Goal: Transaction & Acquisition: Obtain resource

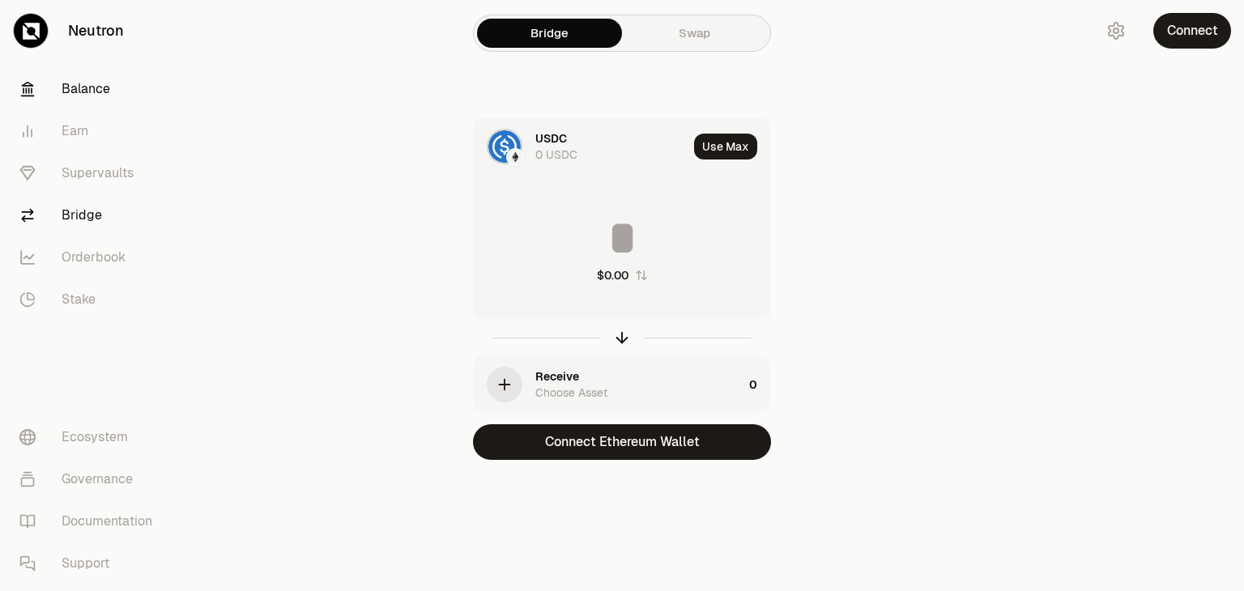
click at [100, 92] on link "Balance" at bounding box center [90, 89] width 168 height 42
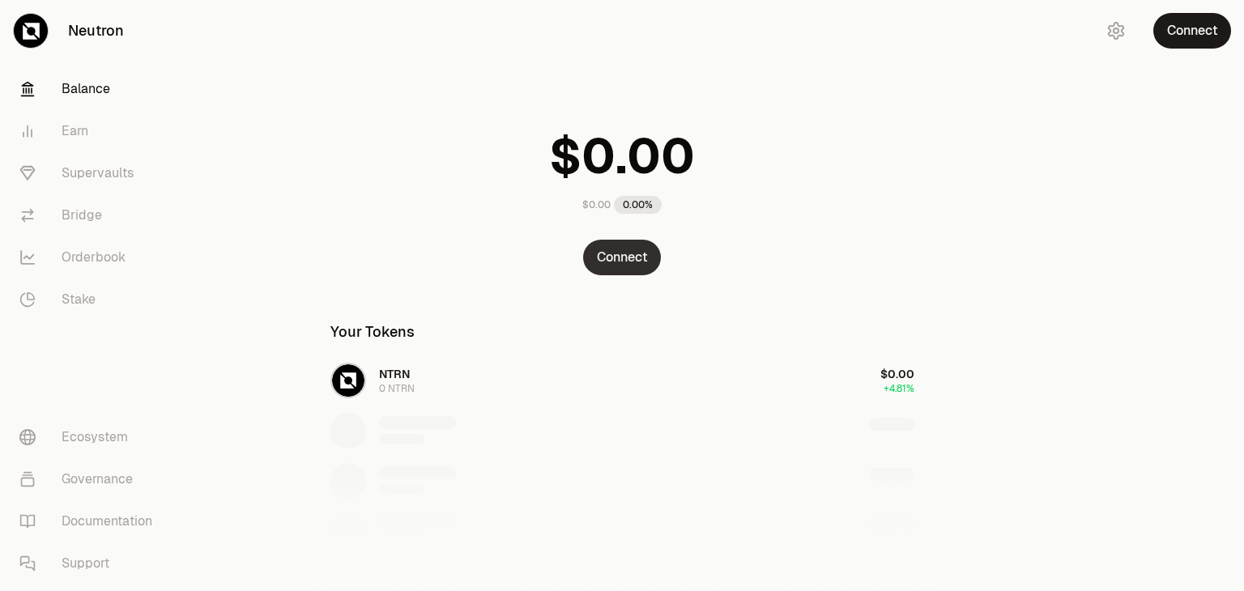
click at [641, 247] on button "Connect" at bounding box center [622, 258] width 78 height 36
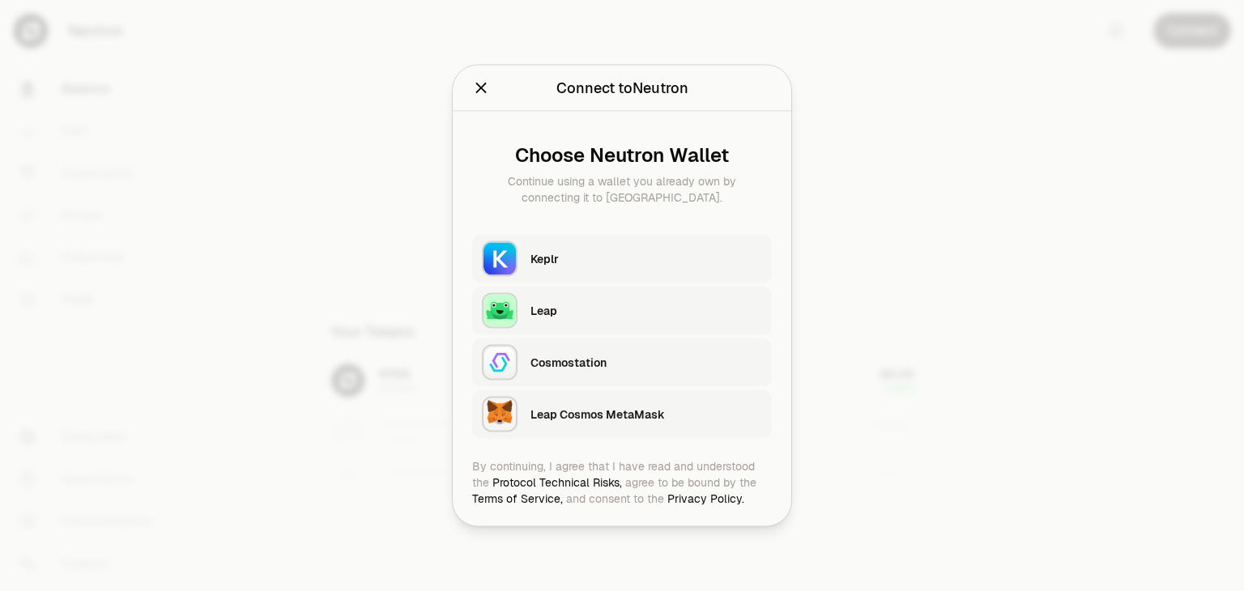
click at [557, 260] on div "Keplr" at bounding box center [646, 259] width 232 height 16
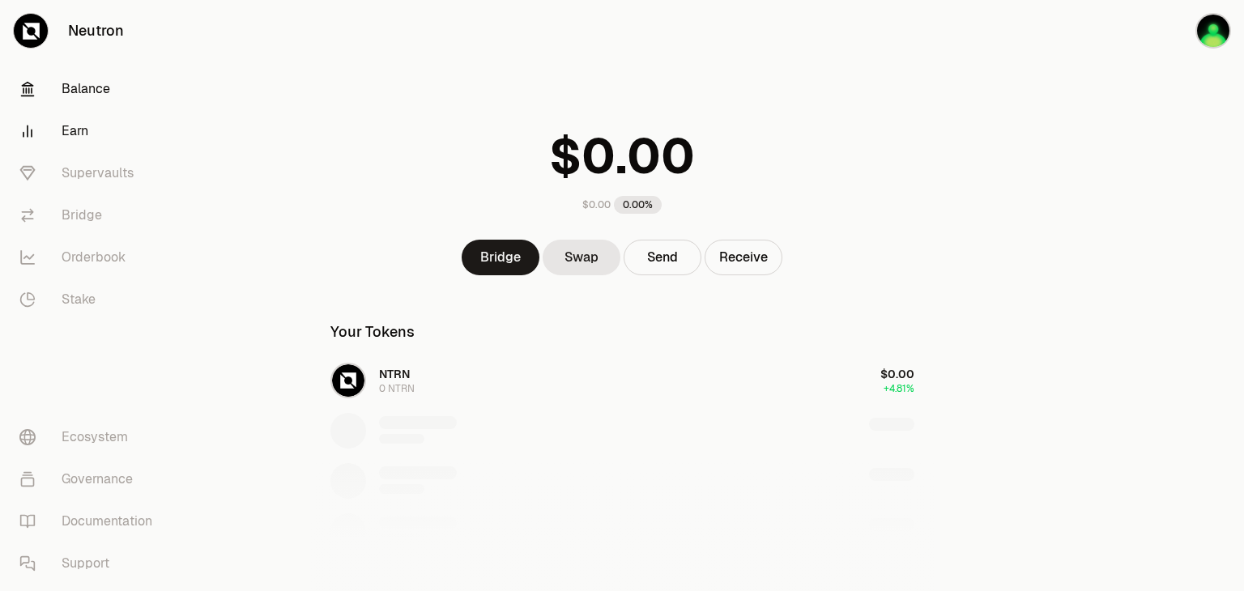
click at [91, 138] on link "Earn" at bounding box center [90, 131] width 168 height 42
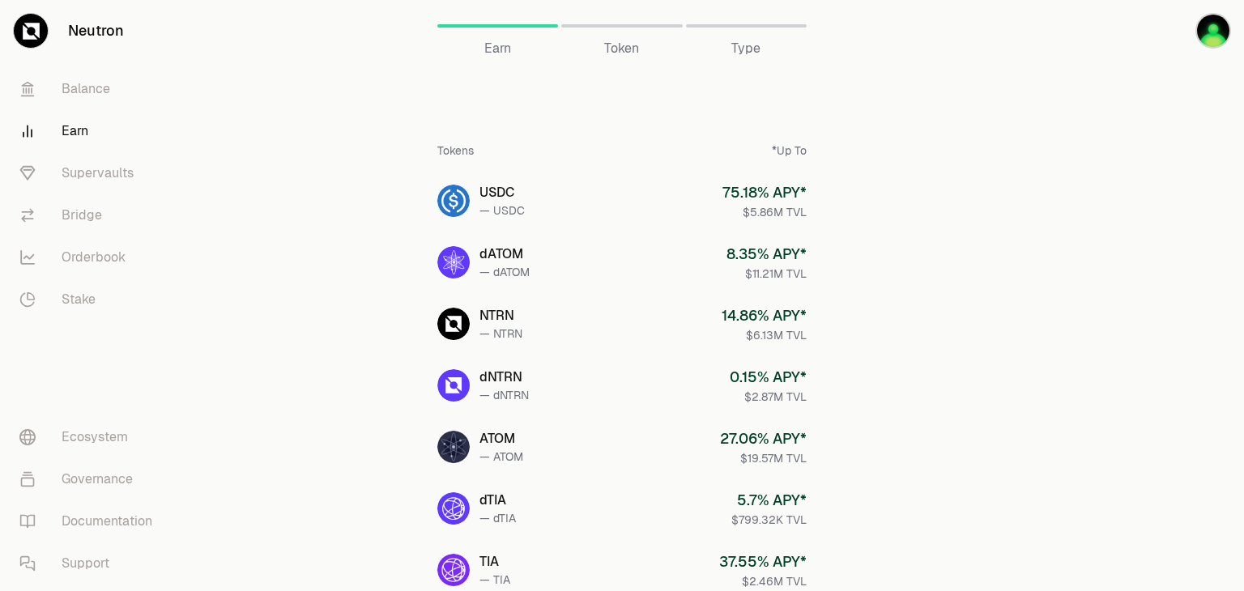
click at [628, 40] on span "Token" at bounding box center [621, 48] width 35 height 19
click at [624, 49] on span "Token" at bounding box center [621, 48] width 35 height 19
click at [104, 172] on link "Supervaults" at bounding box center [90, 173] width 168 height 42
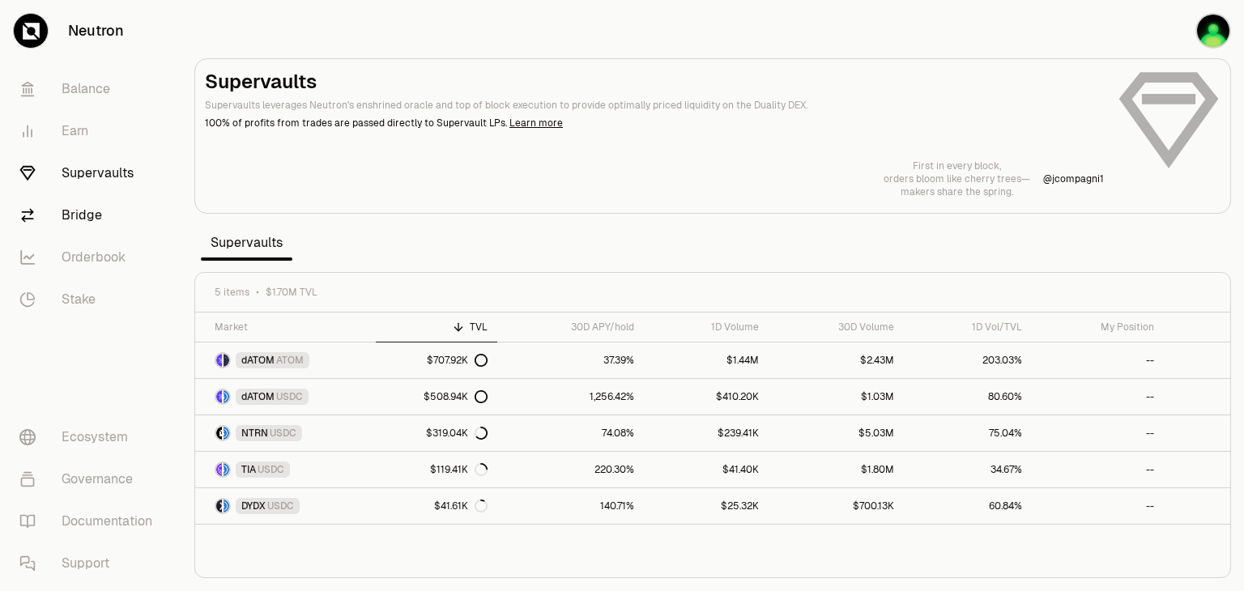
click at [110, 215] on link "Bridge" at bounding box center [90, 215] width 168 height 42
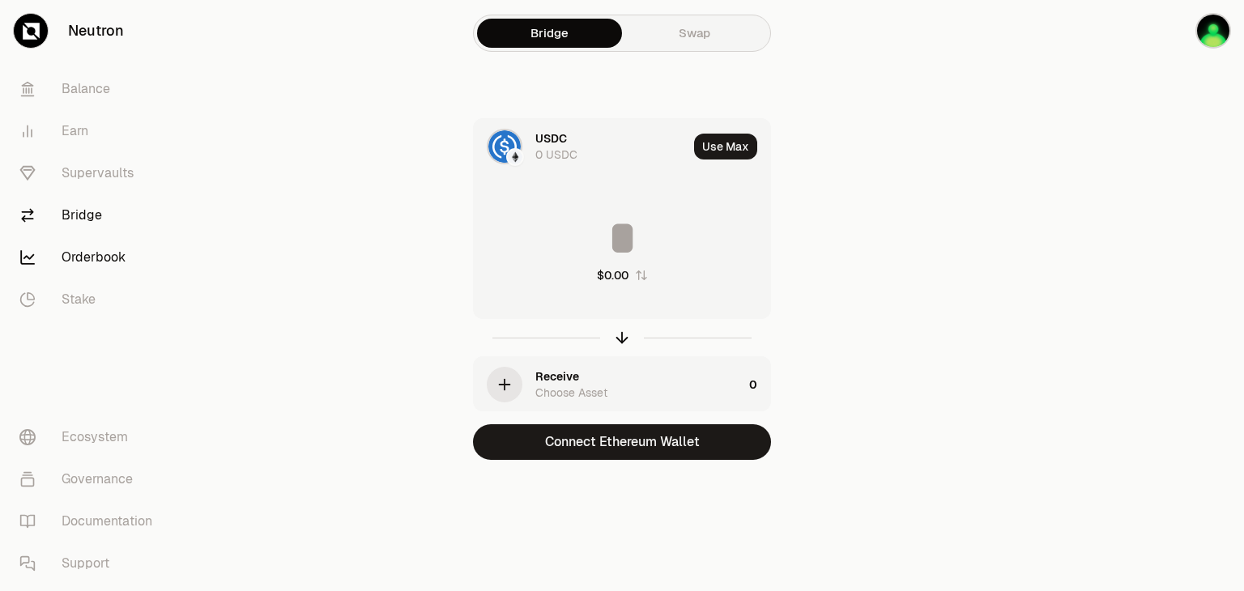
click at [108, 256] on link "Orderbook" at bounding box center [90, 257] width 168 height 42
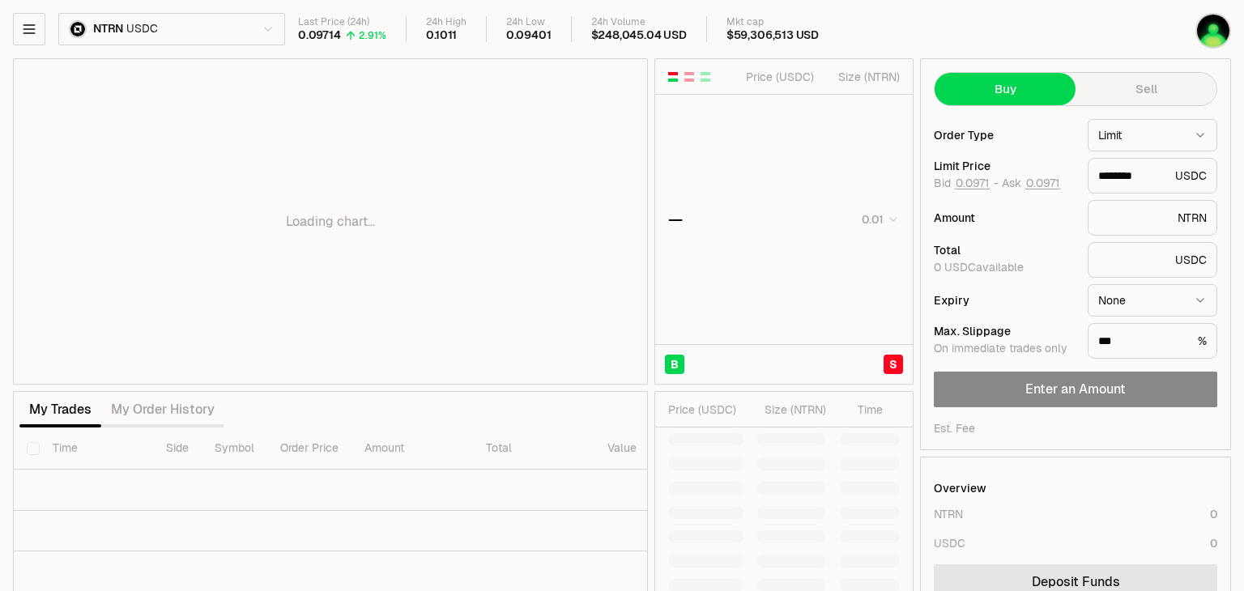
type input "********"
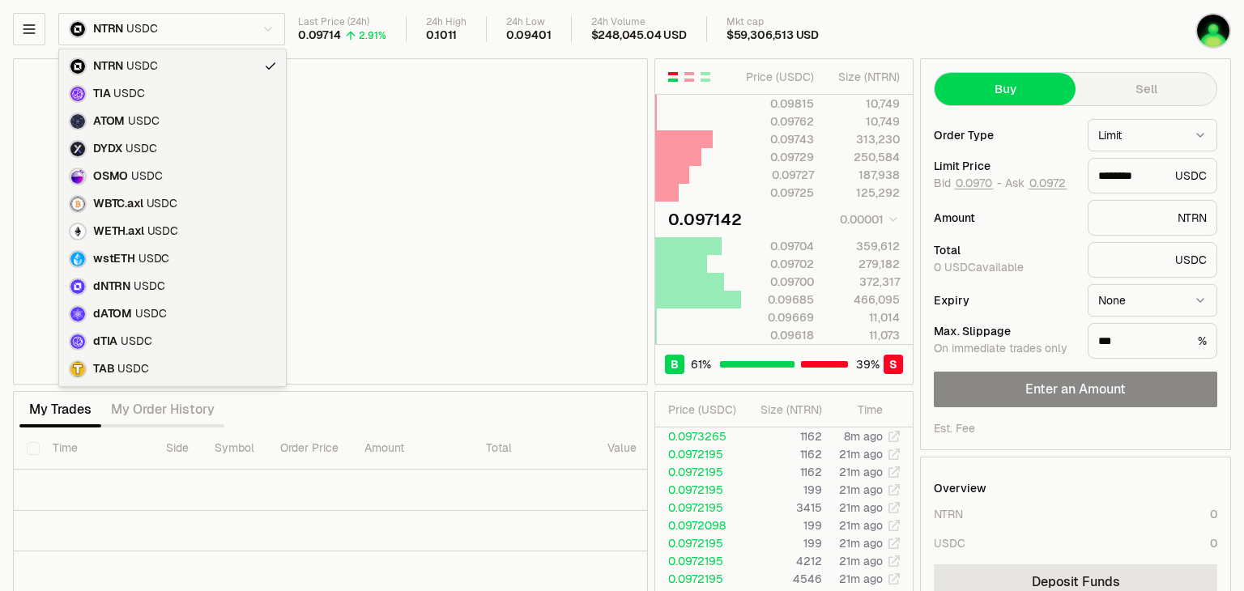
click at [162, 31] on html "Neutron Balance Earn Supervaults Bridge Orderbook Stake Ecosystem Governance Do…" at bounding box center [622, 352] width 1244 height 705
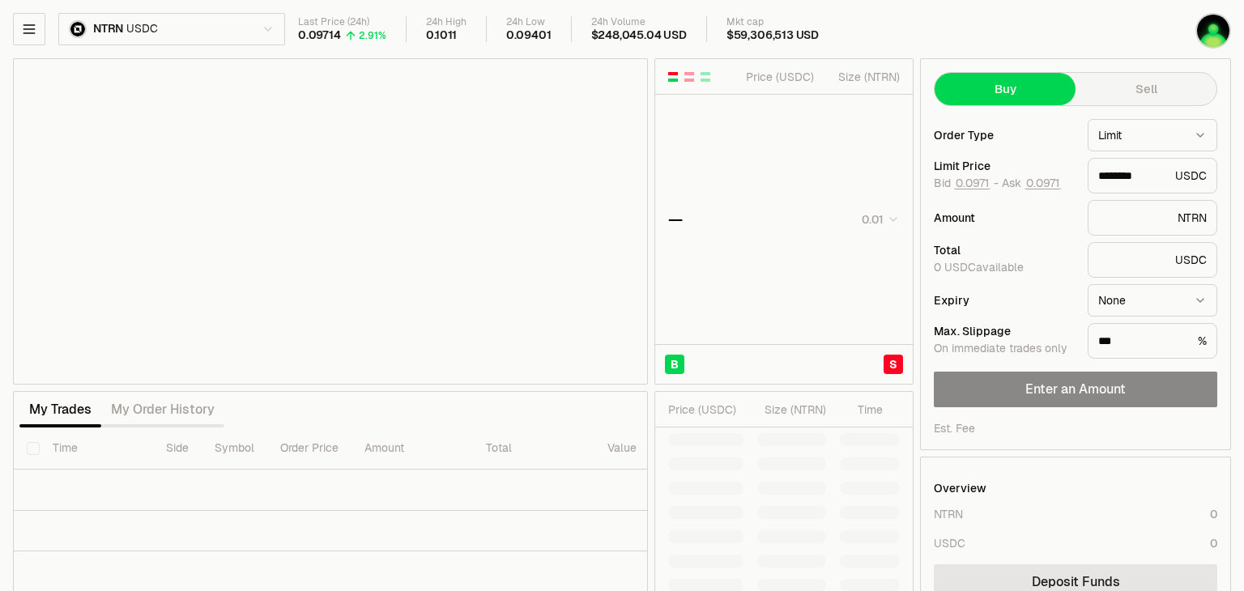
type input "********"
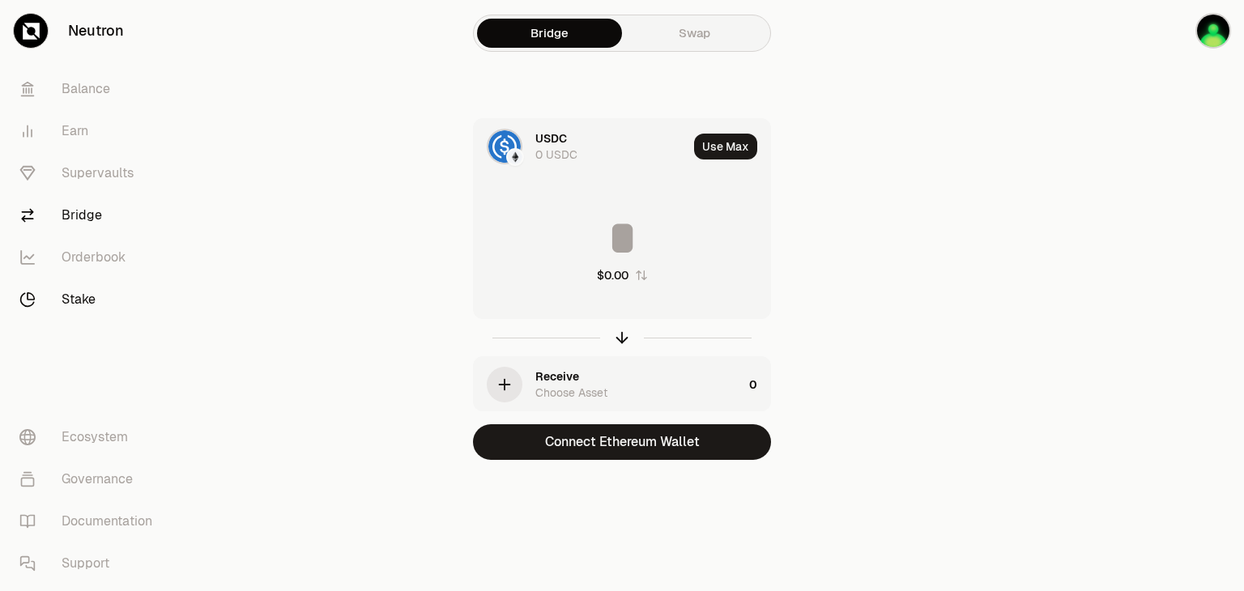
click at [75, 303] on link "Stake" at bounding box center [90, 300] width 168 height 42
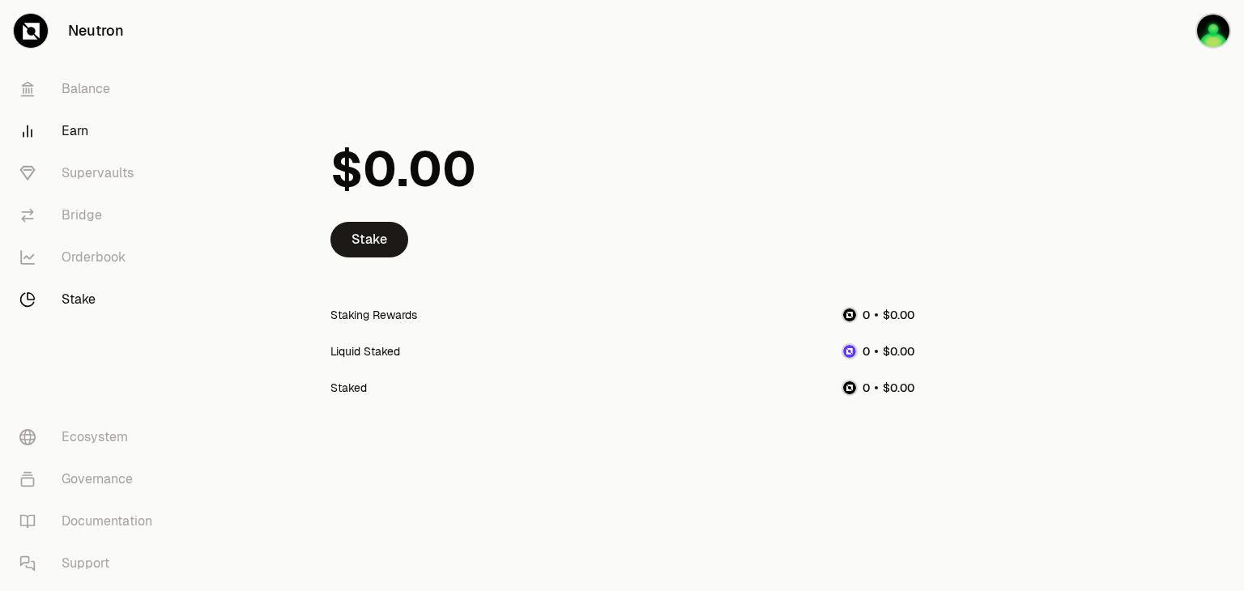
click at [89, 124] on link "Earn" at bounding box center [90, 131] width 168 height 42
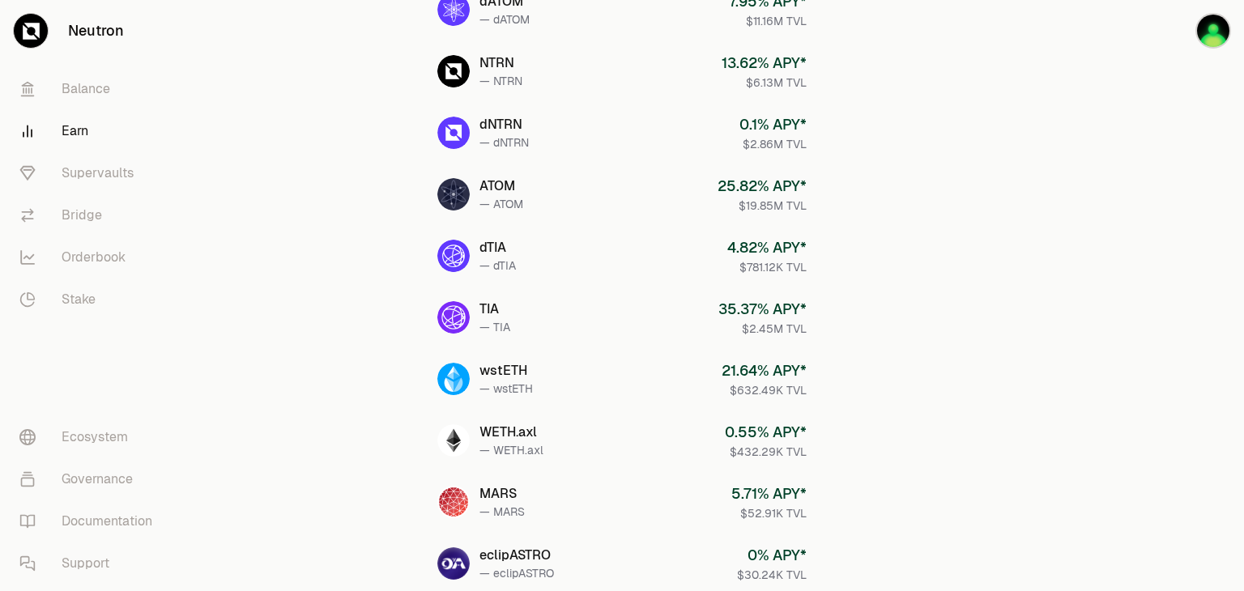
scroll to position [253, 0]
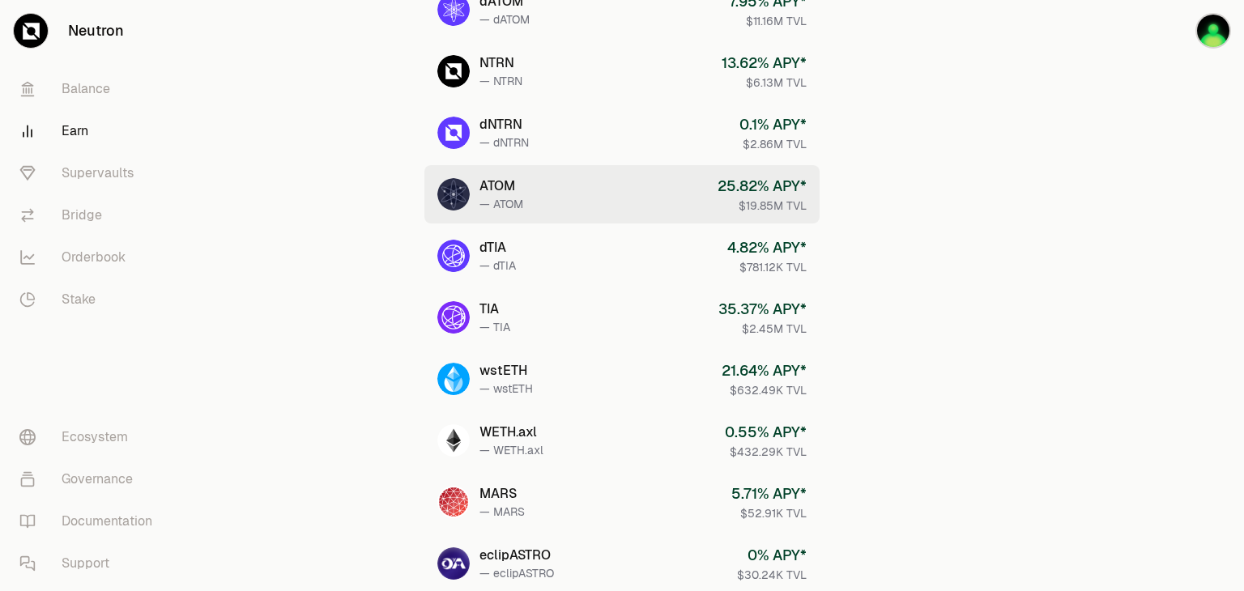
click at [574, 194] on link "ATOM — ATOM 25.82 % APY* $19.85M TVL" at bounding box center [621, 194] width 395 height 58
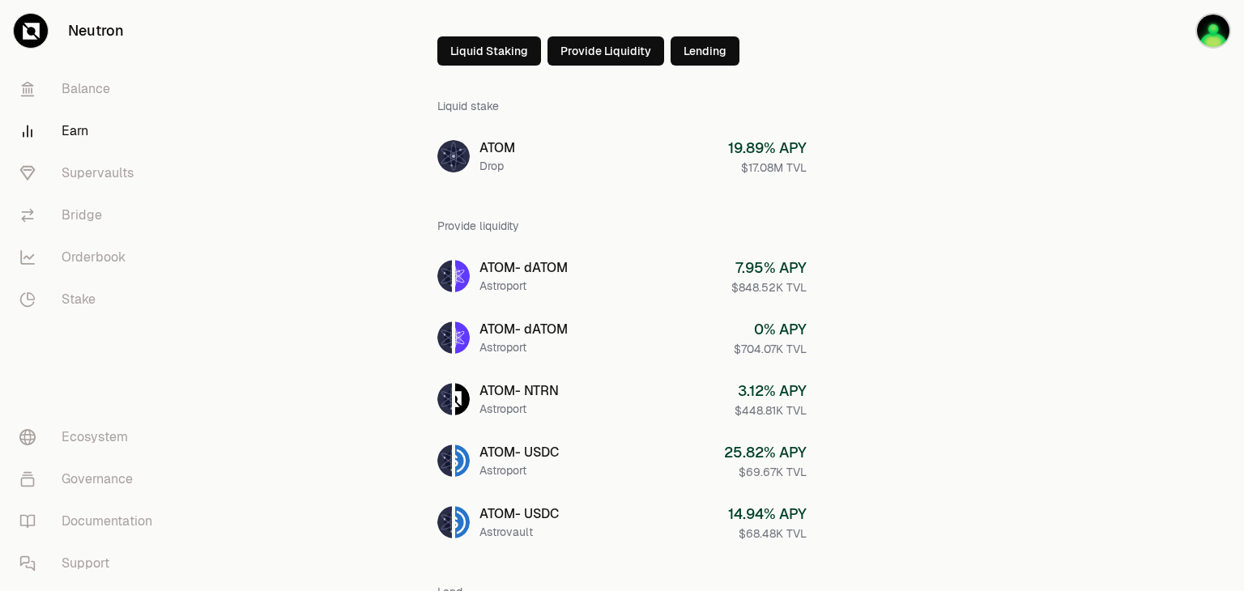
scroll to position [75, 0]
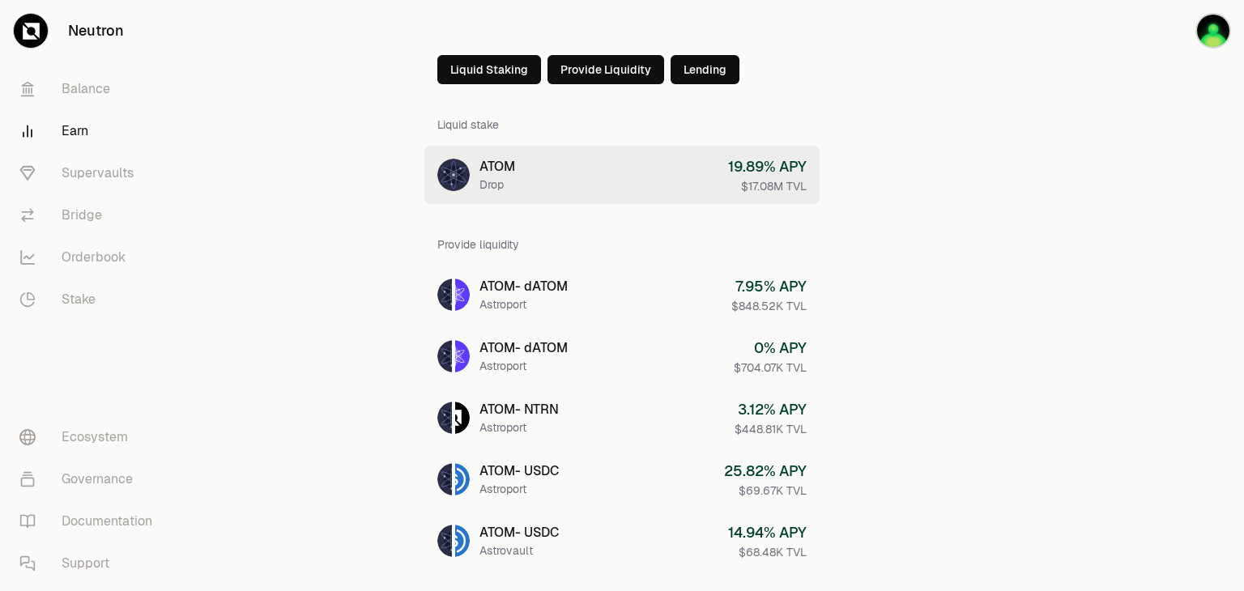
click at [567, 169] on link "ATOM Drop 19.89 % APY $17.08M TVL" at bounding box center [621, 175] width 395 height 58
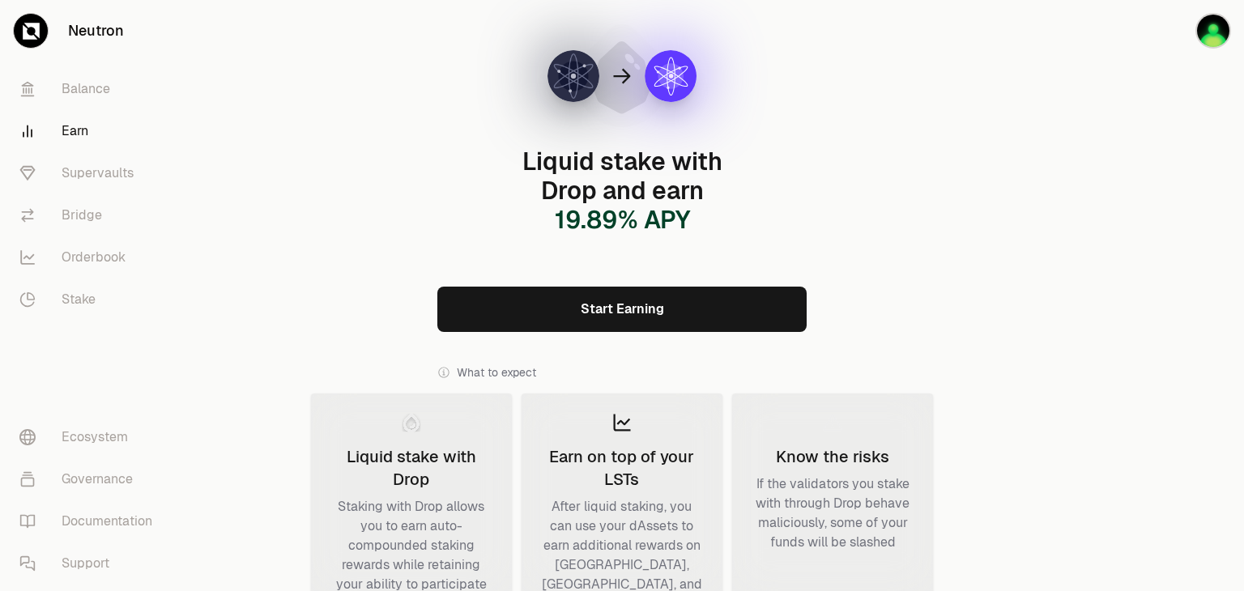
scroll to position [122, 0]
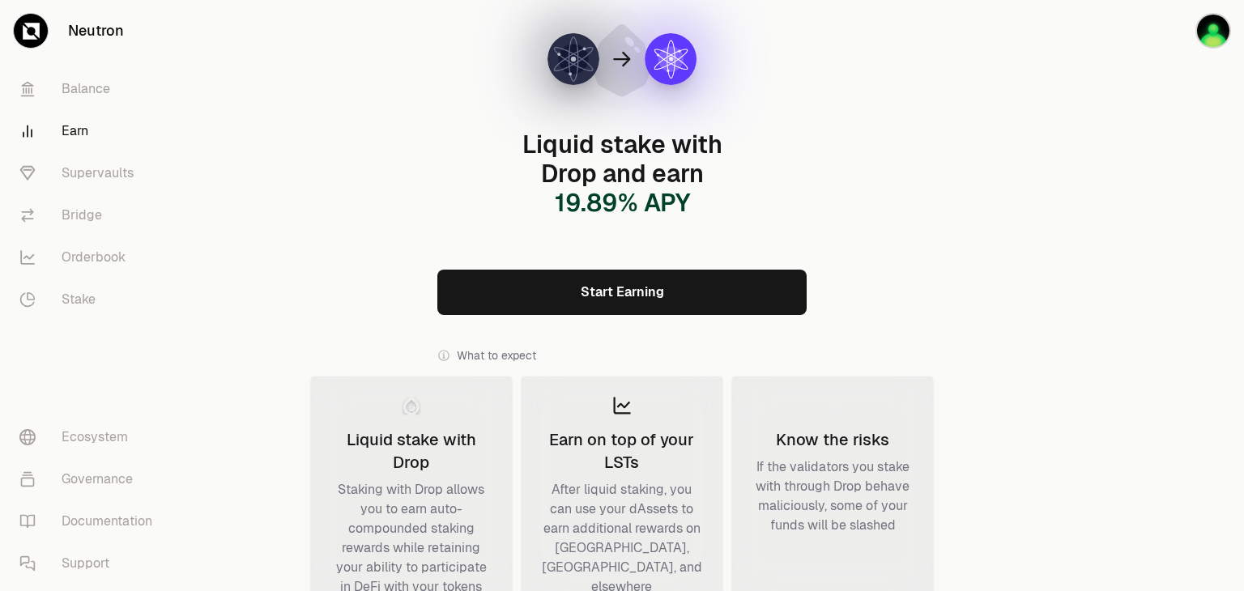
click at [622, 270] on link "Start Earning" at bounding box center [621, 292] width 369 height 45
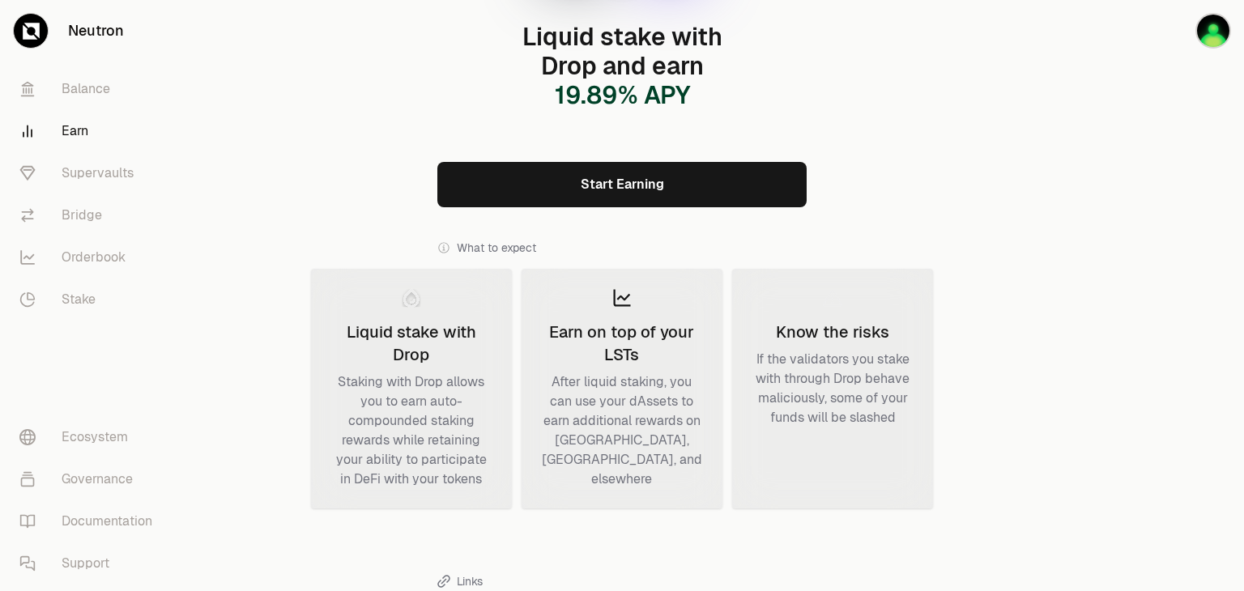
scroll to position [230, 0]
click at [133, 172] on link "Supervaults" at bounding box center [90, 173] width 168 height 42
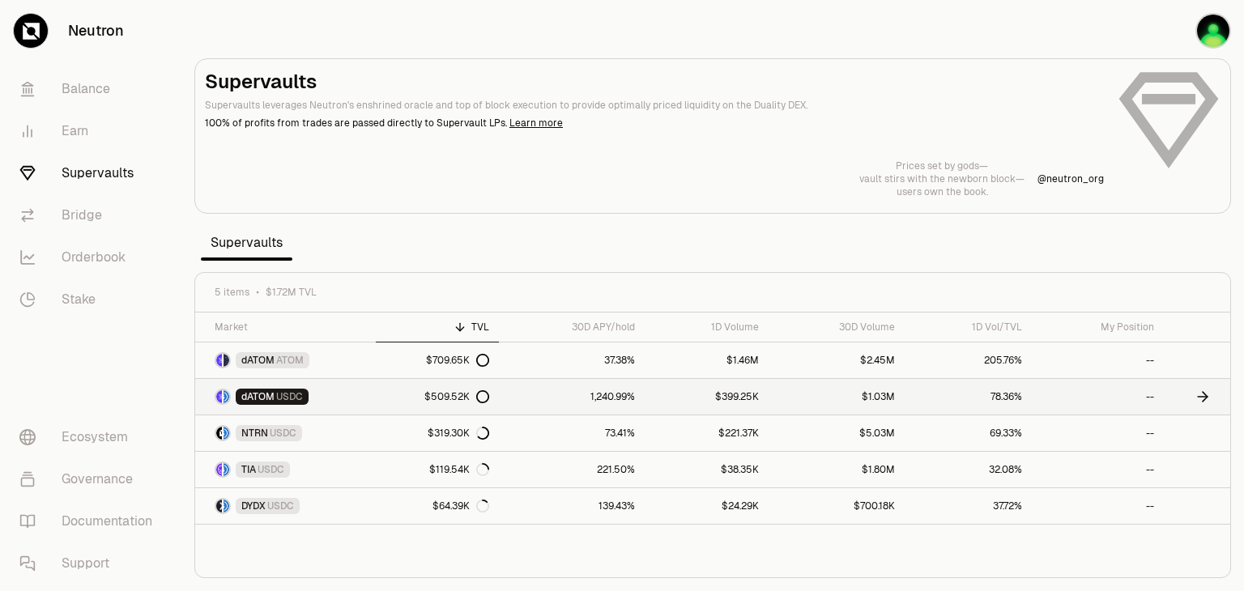
click at [1202, 398] on icon at bounding box center [1202, 397] width 16 height 16
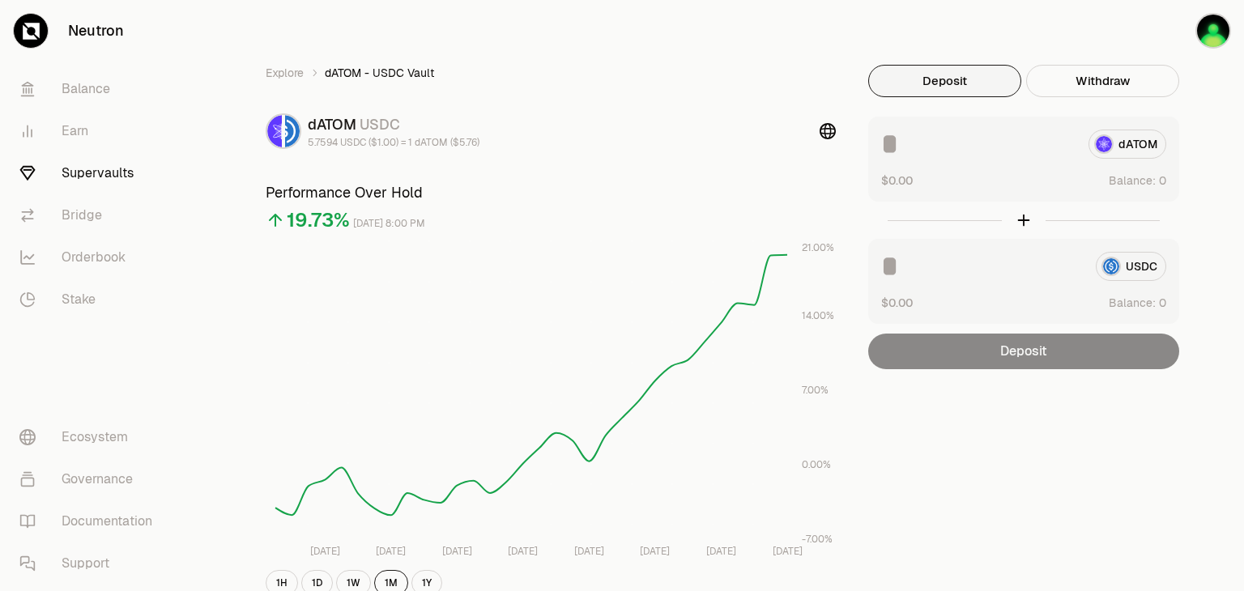
click at [939, 164] on div "dATOM $0.00 Balance:" at bounding box center [1023, 159] width 311 height 85
click at [917, 157] on input at bounding box center [978, 144] width 194 height 29
drag, startPoint x: 917, startPoint y: 157, endPoint x: 881, endPoint y: 146, distance: 37.4
click at [881, 146] on input at bounding box center [978, 144] width 194 height 29
drag, startPoint x: 895, startPoint y: 155, endPoint x: 914, endPoint y: 151, distance: 20.0
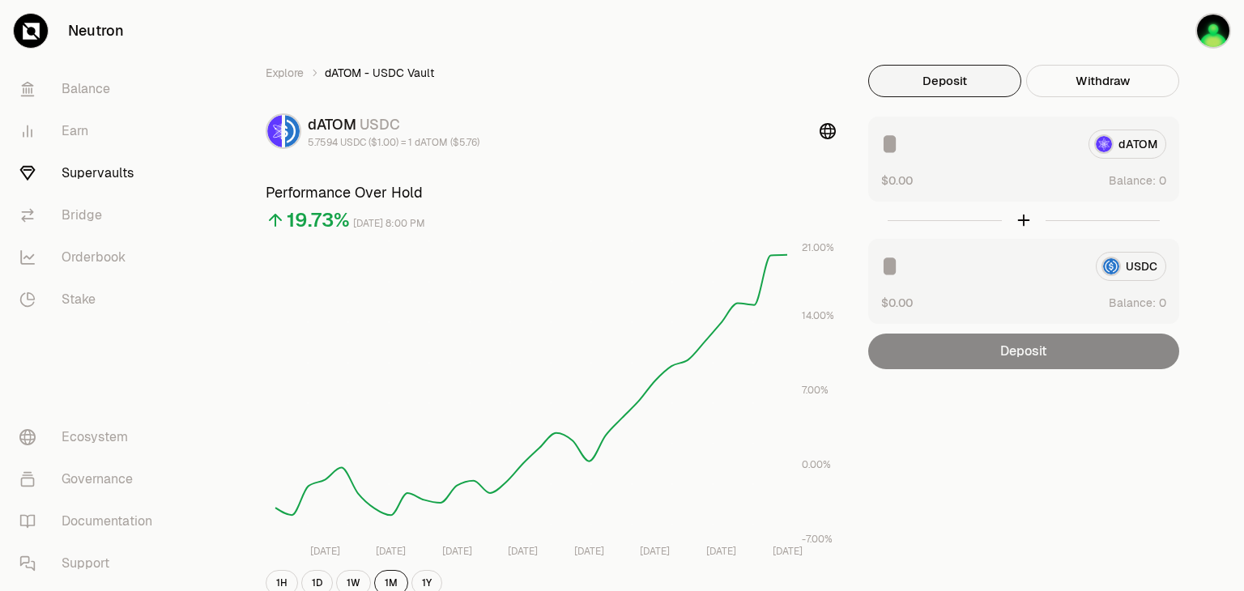
click at [914, 151] on input at bounding box center [978, 144] width 194 height 29
type input "****"
click at [924, 262] on input at bounding box center [982, 266] width 202 height 29
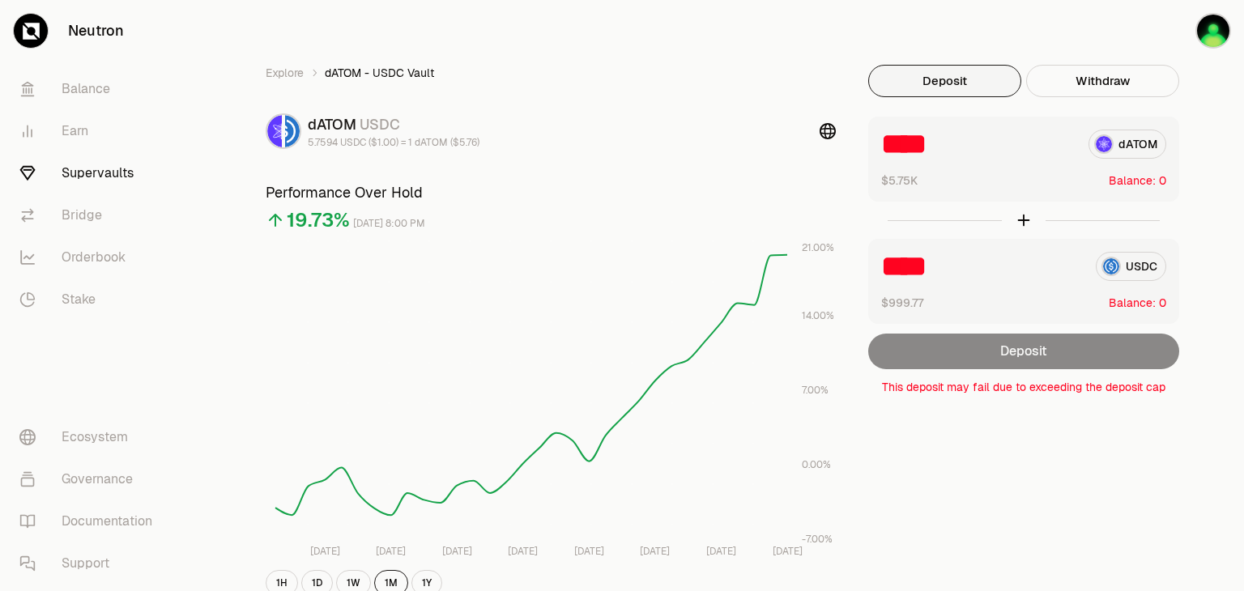
type input "****"
click at [959, 149] on input "****" at bounding box center [978, 144] width 194 height 29
type input "*"
click at [967, 274] on input "****" at bounding box center [982, 266] width 202 height 29
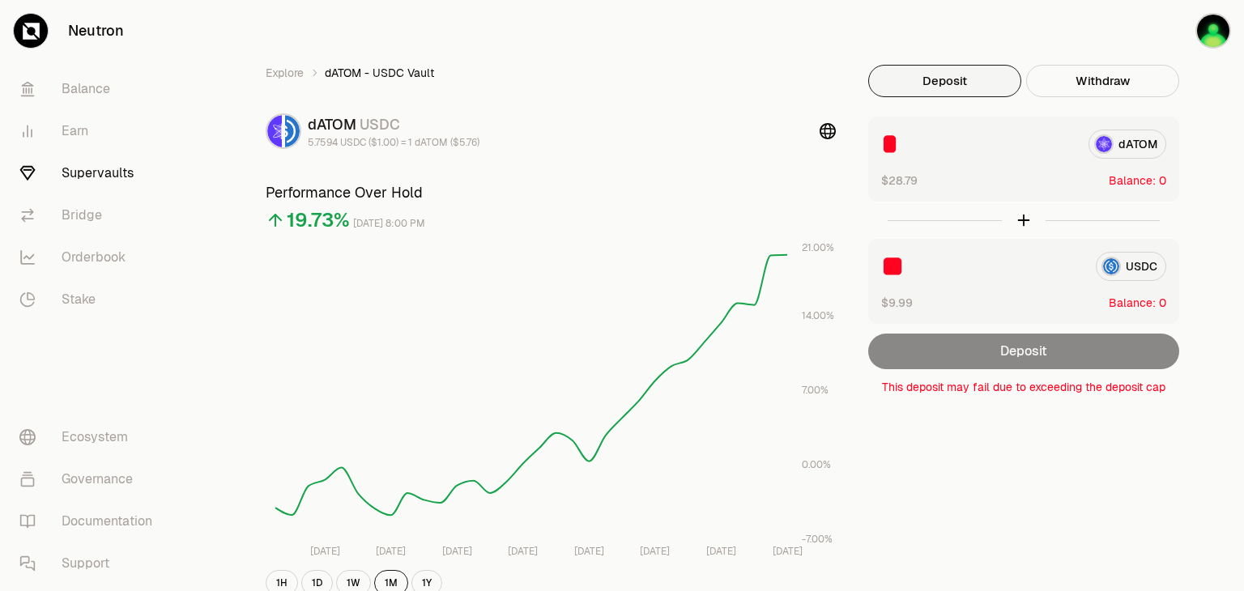
type input "*"
click at [94, 170] on link "Supervaults" at bounding box center [90, 173] width 168 height 42
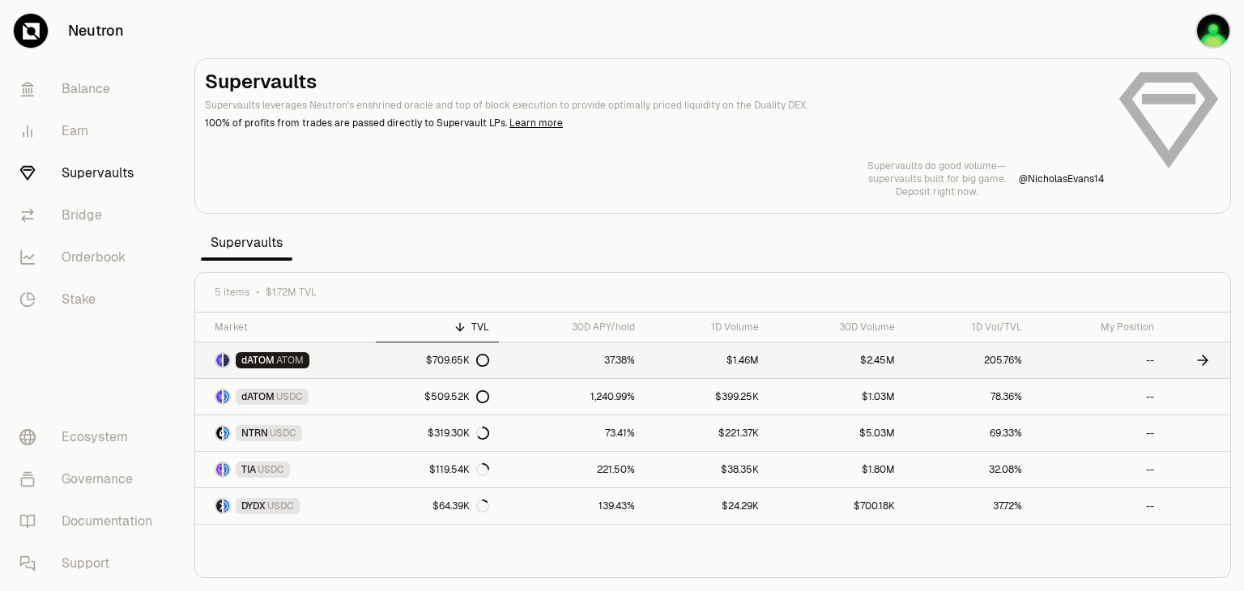
click at [360, 355] on link "dATOM ATOM" at bounding box center [285, 361] width 181 height 36
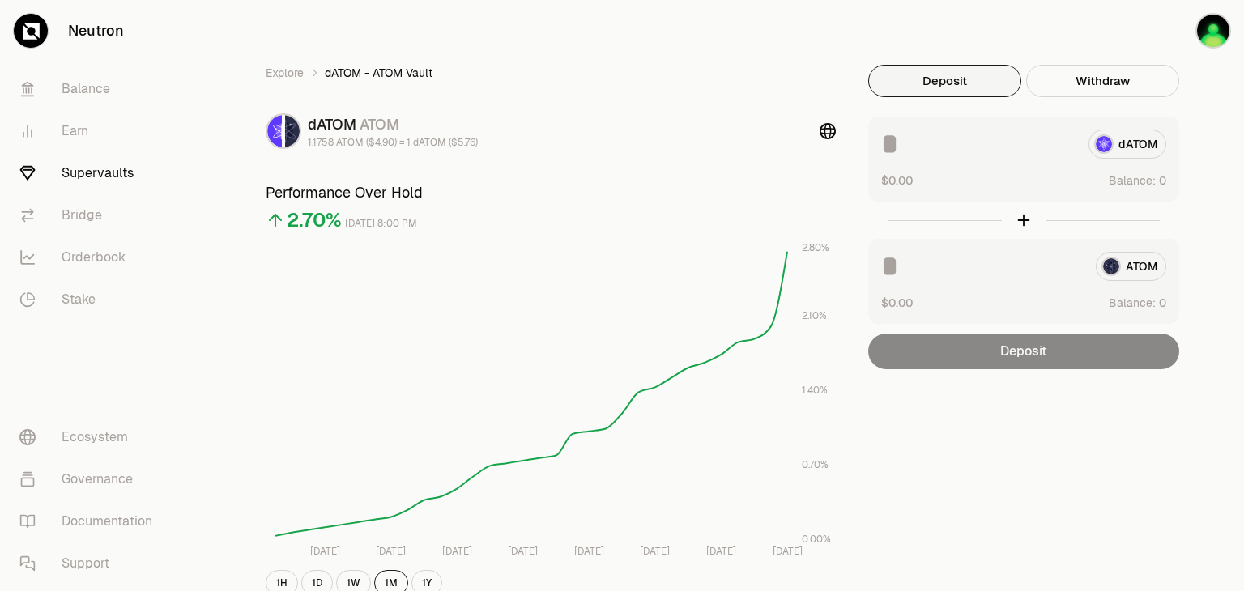
click at [934, 256] on input at bounding box center [982, 266] width 202 height 29
type input "*"
click at [88, 92] on link "Balance" at bounding box center [90, 89] width 168 height 42
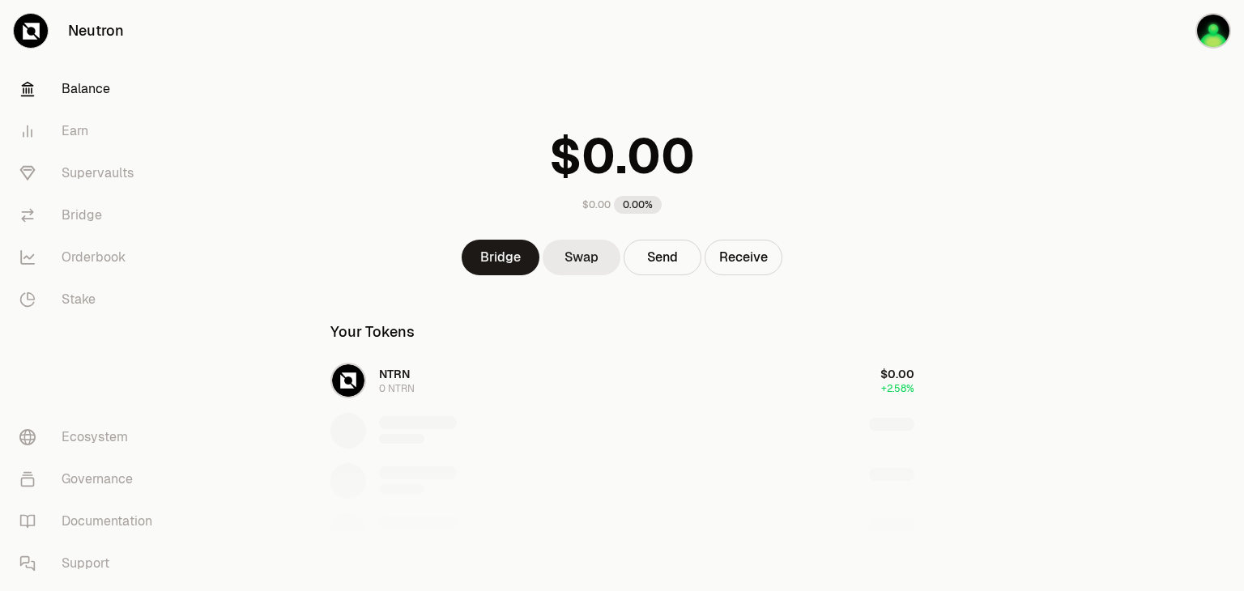
click at [573, 253] on link "Swap" at bounding box center [582, 258] width 78 height 36
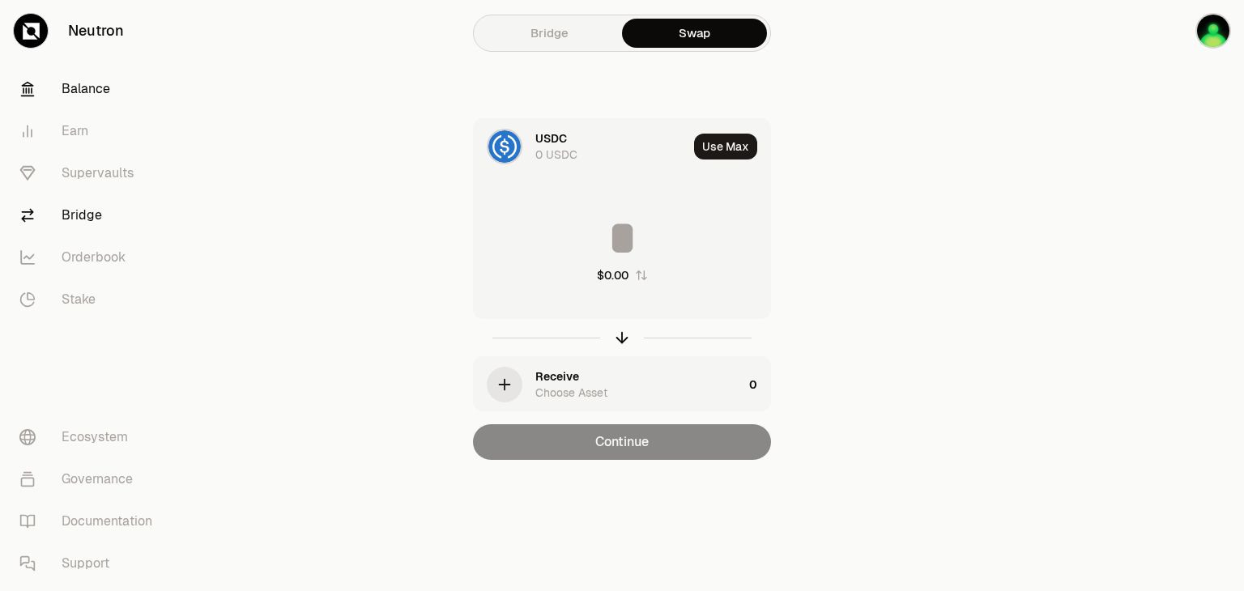
click at [94, 95] on link "Balance" at bounding box center [90, 89] width 168 height 42
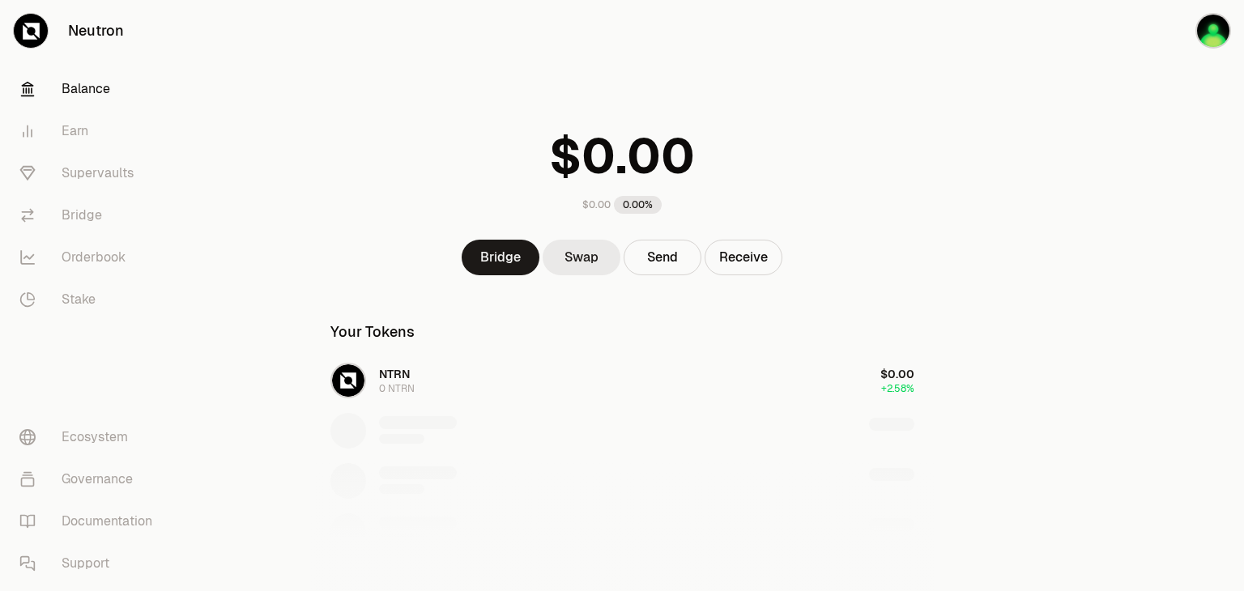
click at [579, 258] on link "Swap" at bounding box center [582, 258] width 78 height 36
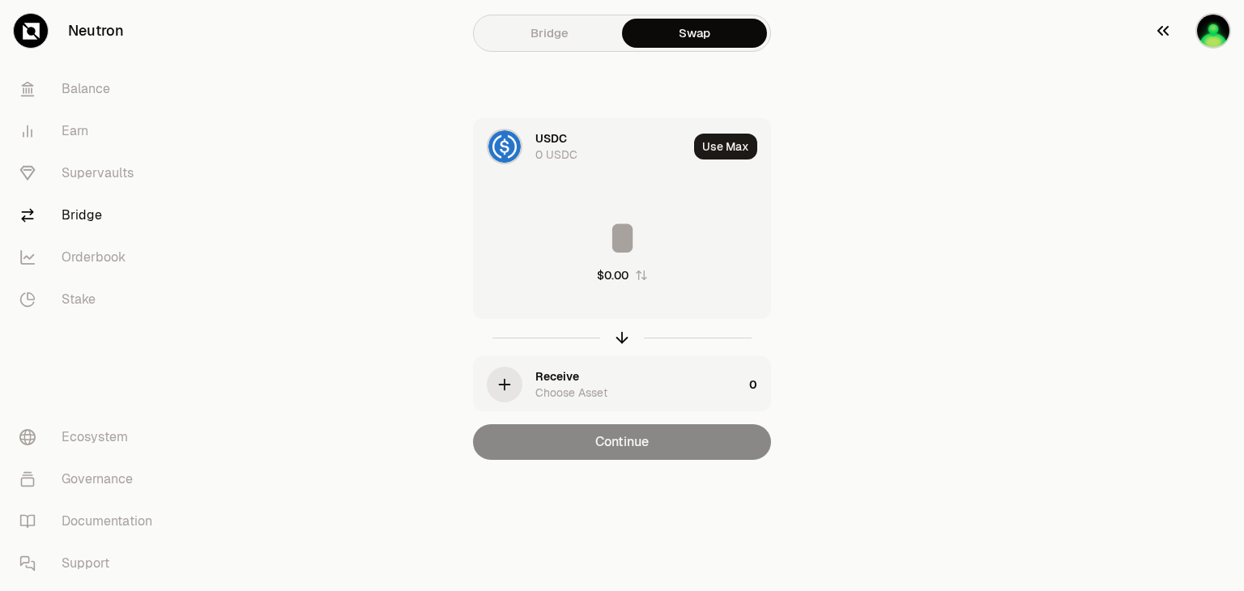
click at [1208, 39] on img "button" at bounding box center [1213, 31] width 36 height 36
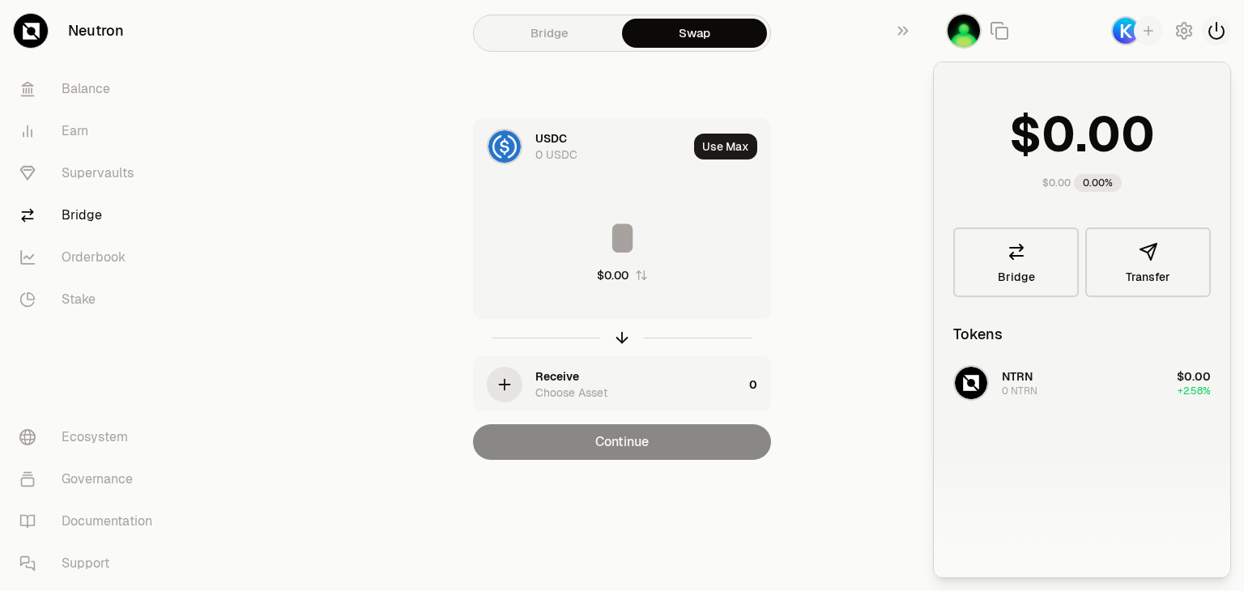
click at [1215, 36] on icon "button" at bounding box center [1216, 30] width 19 height 19
